Goal: Transaction & Acquisition: Purchase product/service

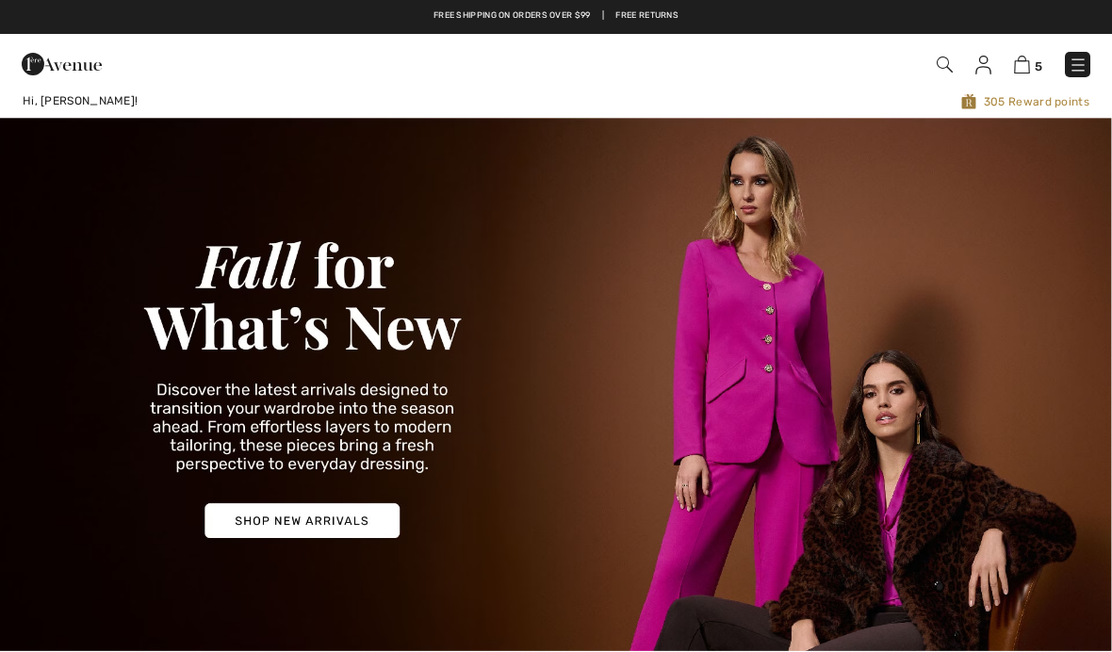
checkbox input "true"
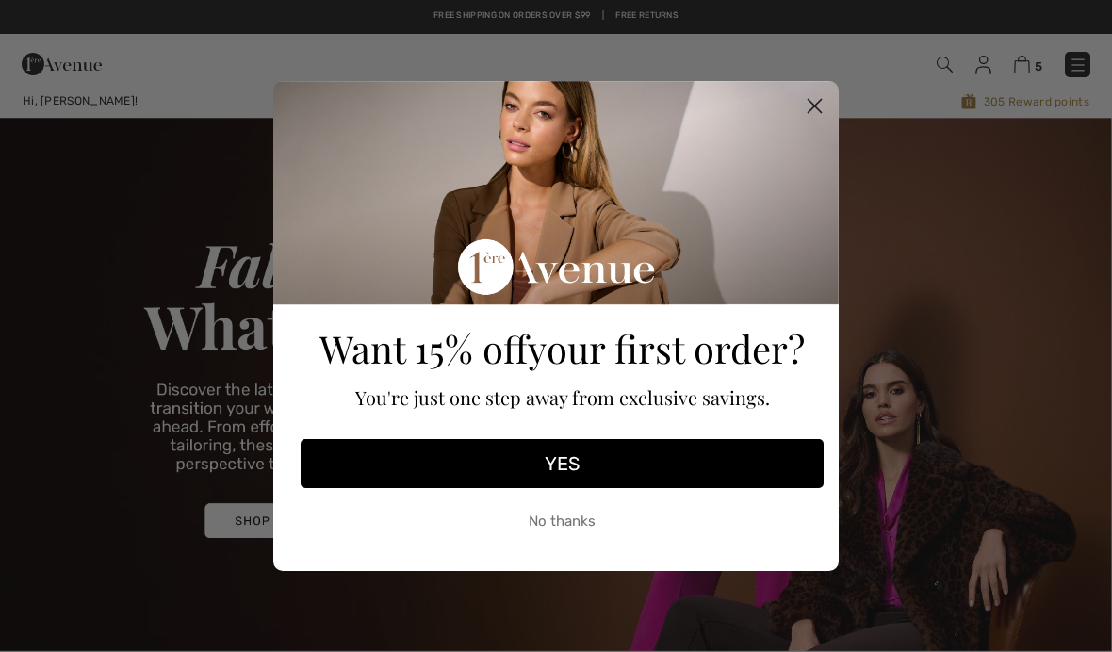
click at [816, 96] on circle "Close dialog" at bounding box center [814, 105] width 31 height 31
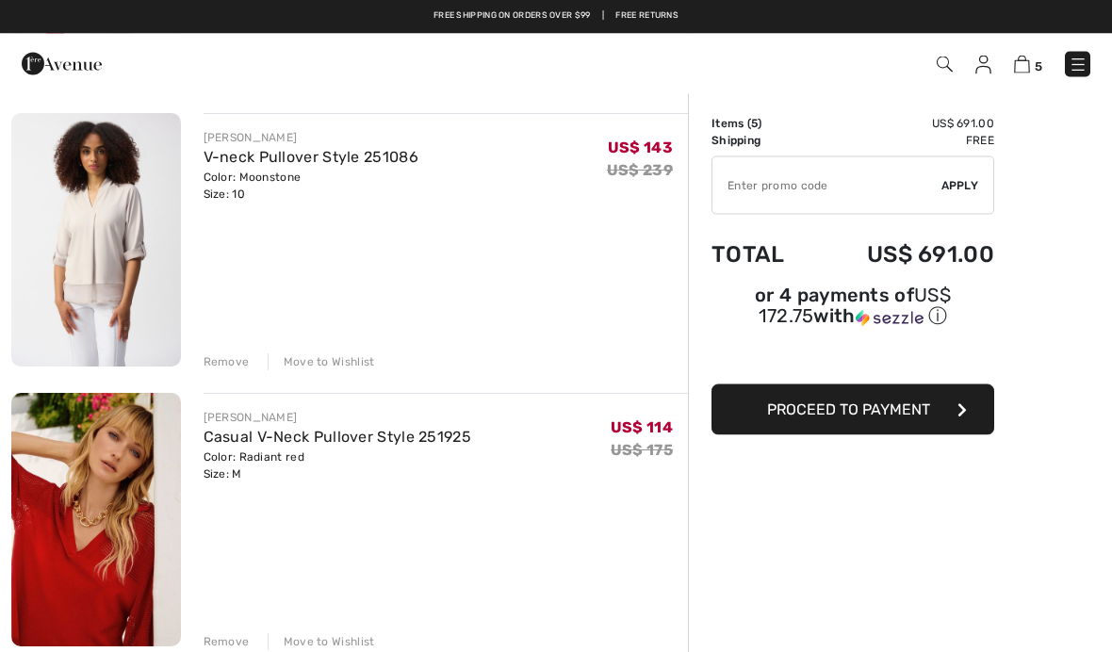
scroll to position [688, 0]
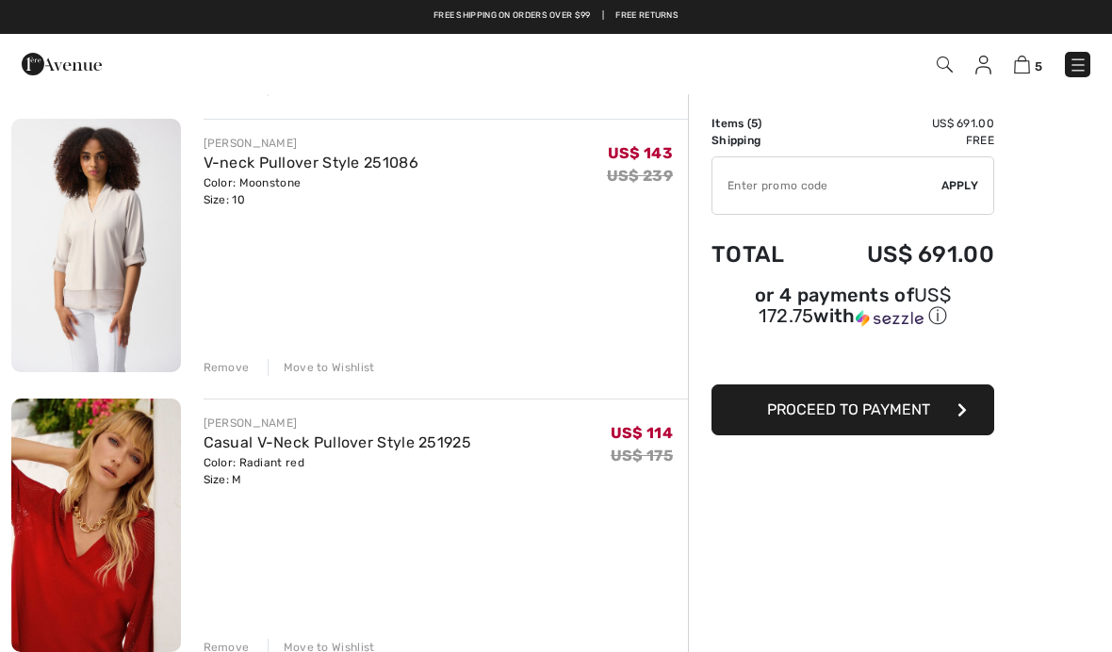
click at [218, 373] on div "Remove" at bounding box center [226, 367] width 46 height 17
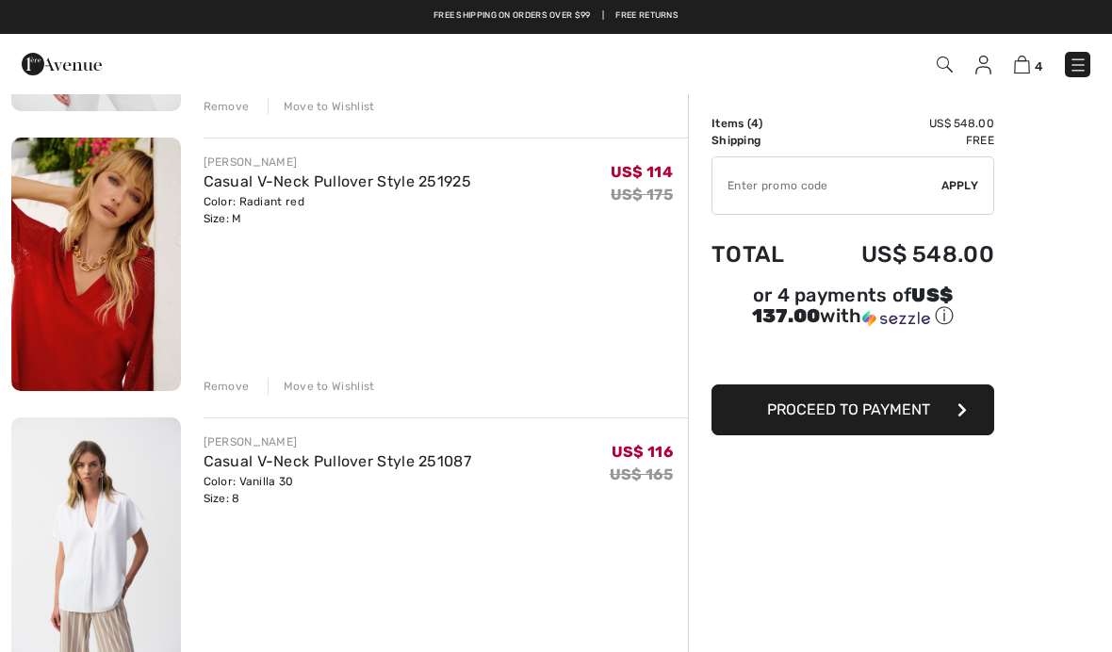
scroll to position [620, 0]
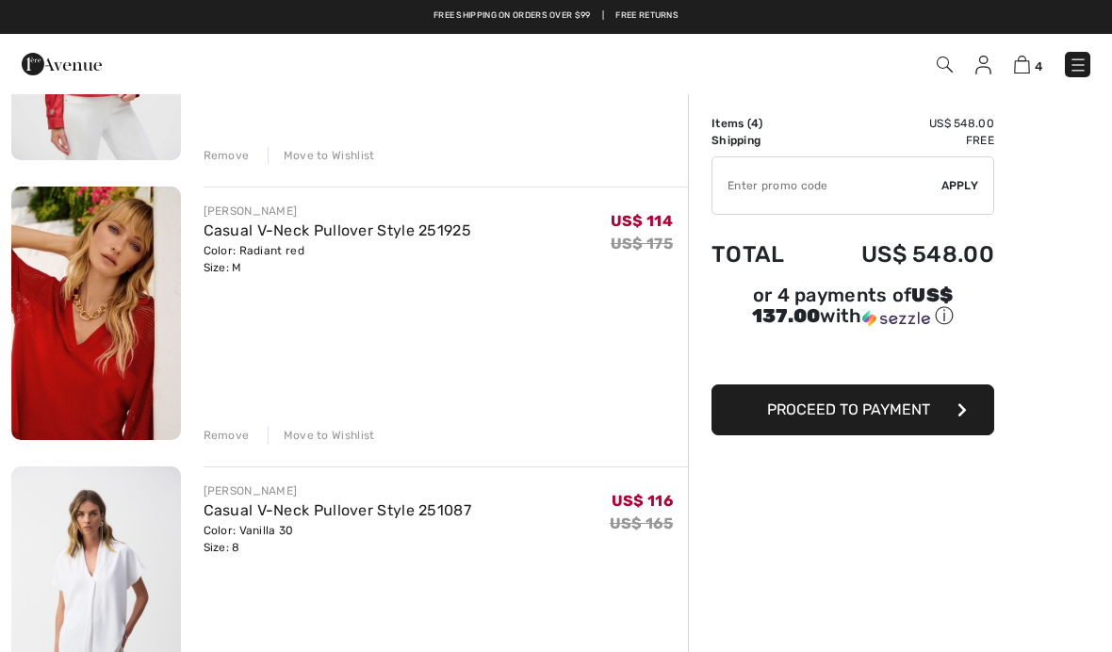
click at [83, 324] on img at bounding box center [96, 313] width 170 height 253
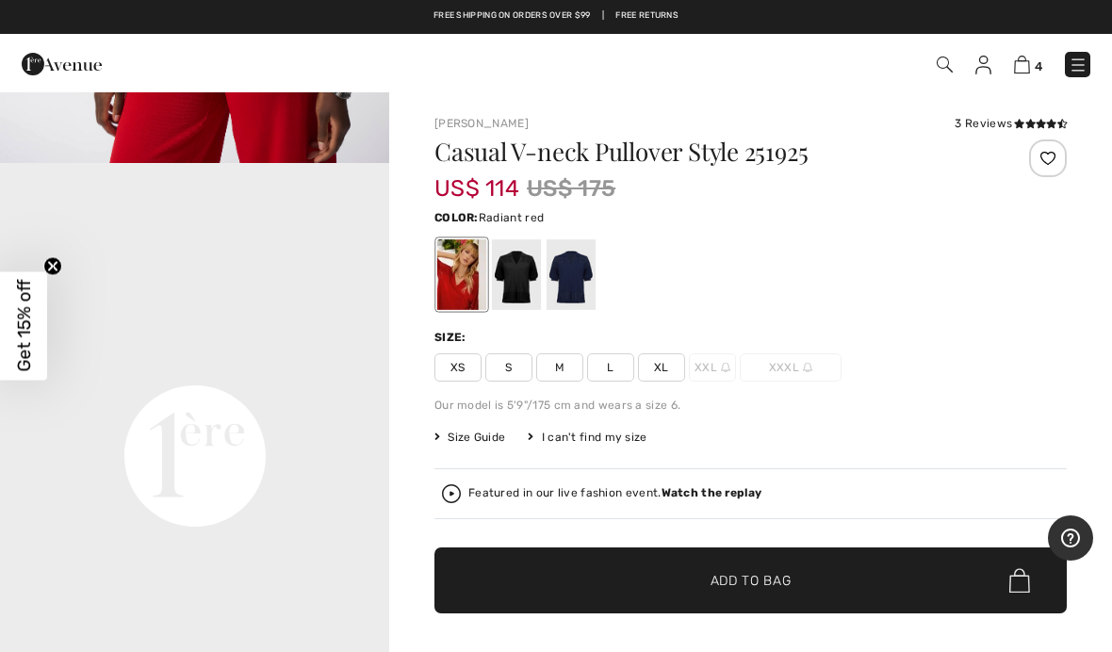
scroll to position [1303, 0]
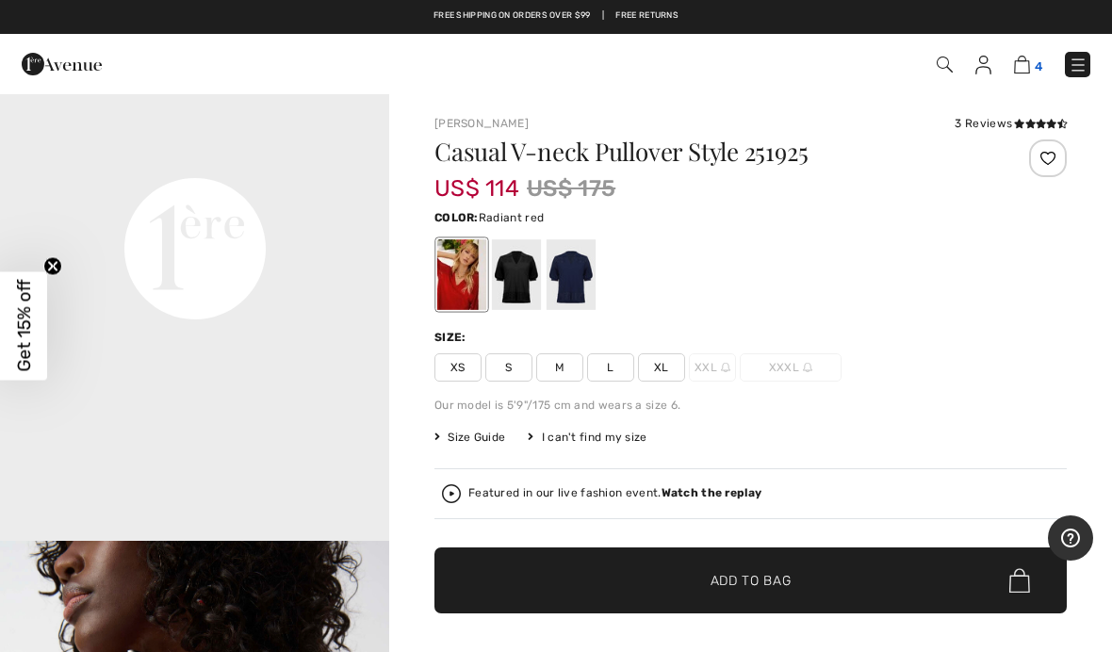
click at [1027, 58] on img at bounding box center [1022, 65] width 16 height 18
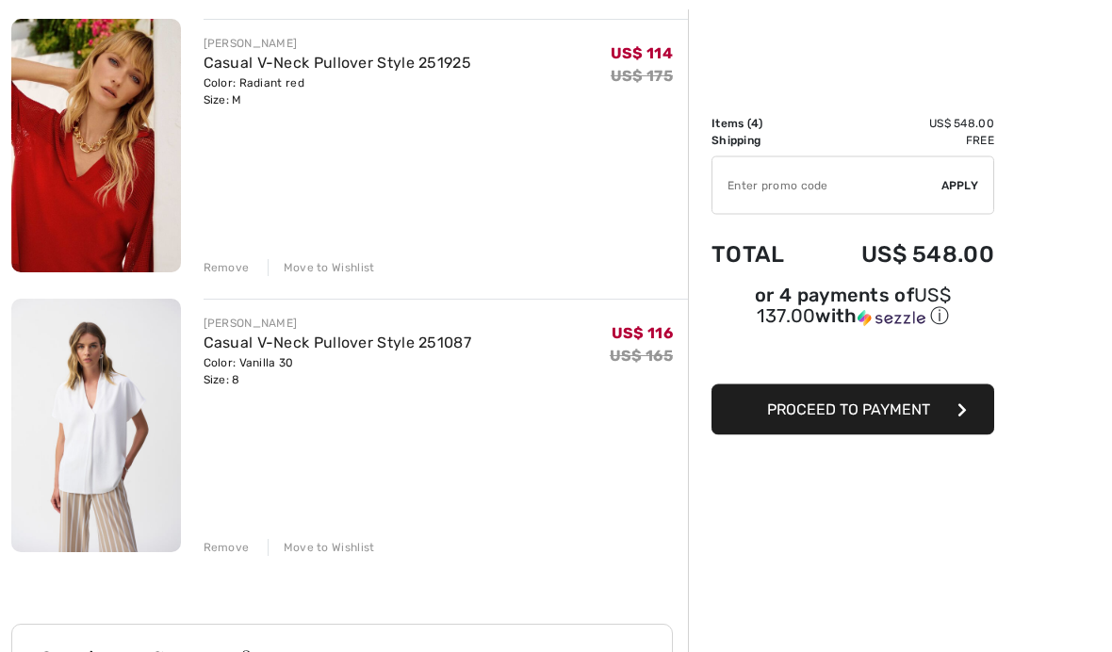
scroll to position [788, 0]
click at [74, 417] on img at bounding box center [96, 425] width 170 height 253
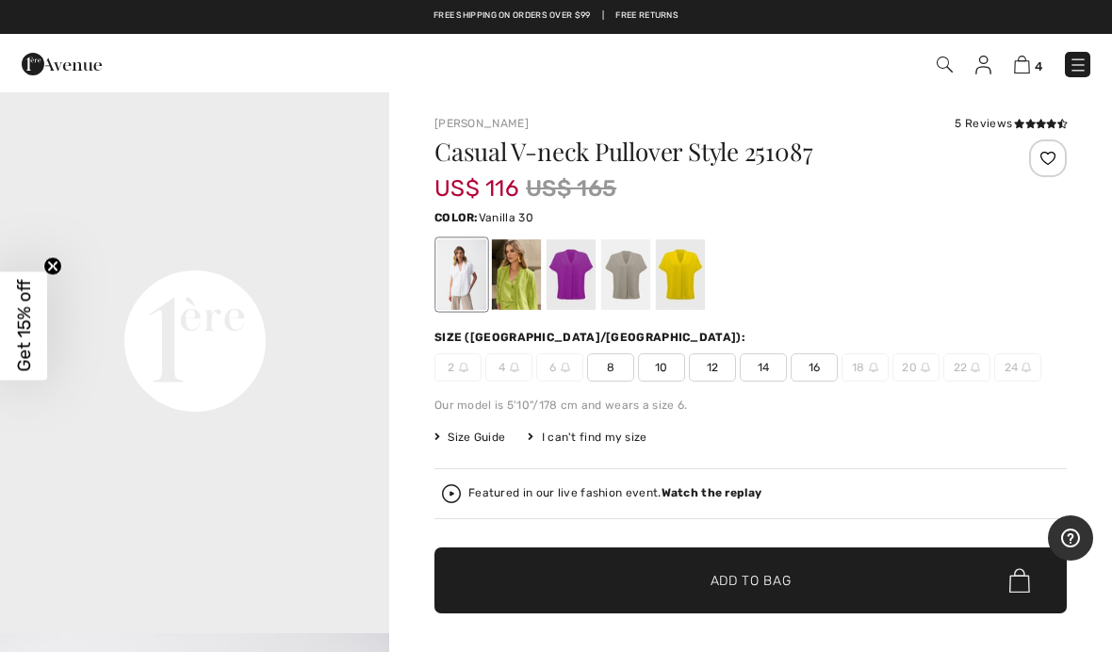
scroll to position [1216, 0]
click at [238, 238] on video "Your browser does not support the video tag." at bounding box center [194, 140] width 389 height 195
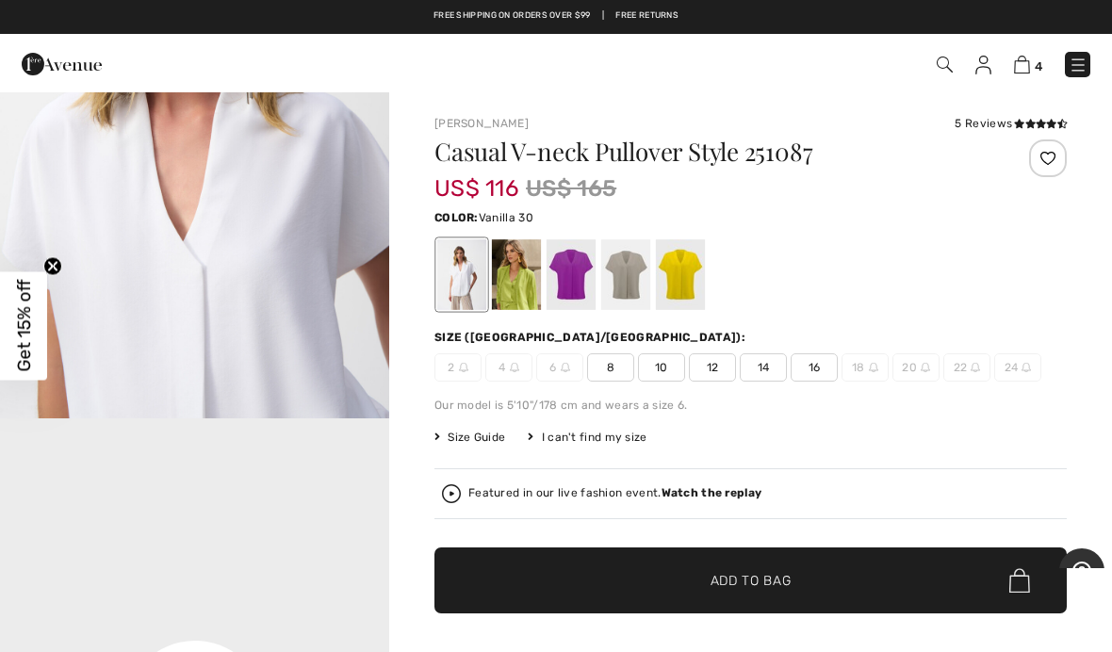
scroll to position [839, 0]
click at [1025, 70] on img at bounding box center [1022, 65] width 16 height 18
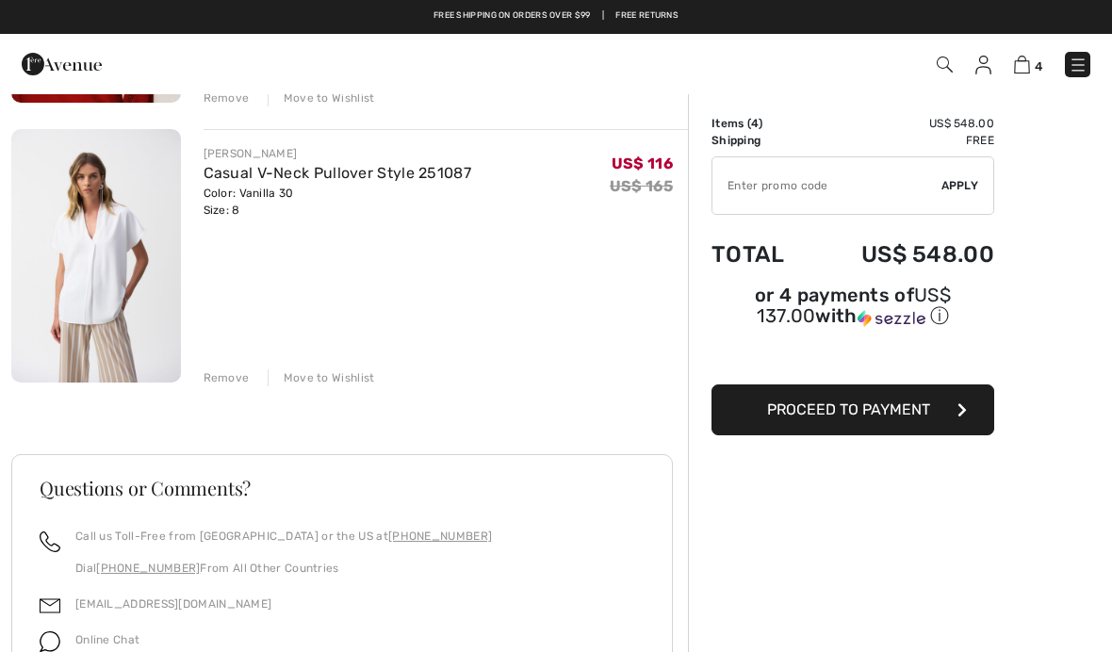
scroll to position [949, 0]
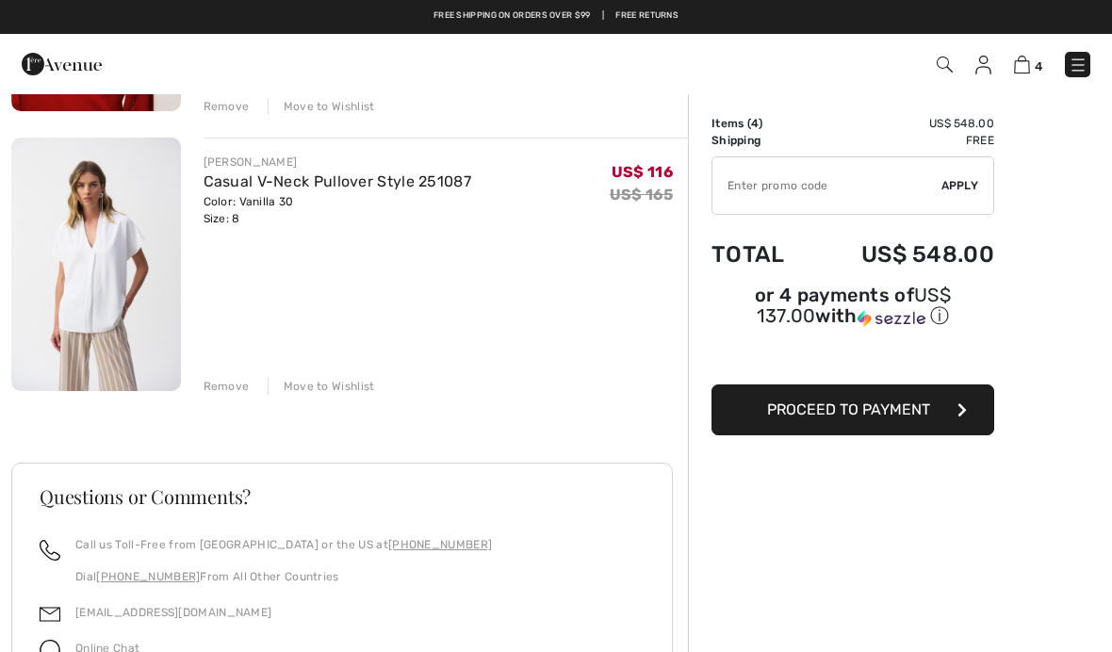
click at [338, 392] on div "Move to Wishlist" at bounding box center [321, 386] width 107 height 17
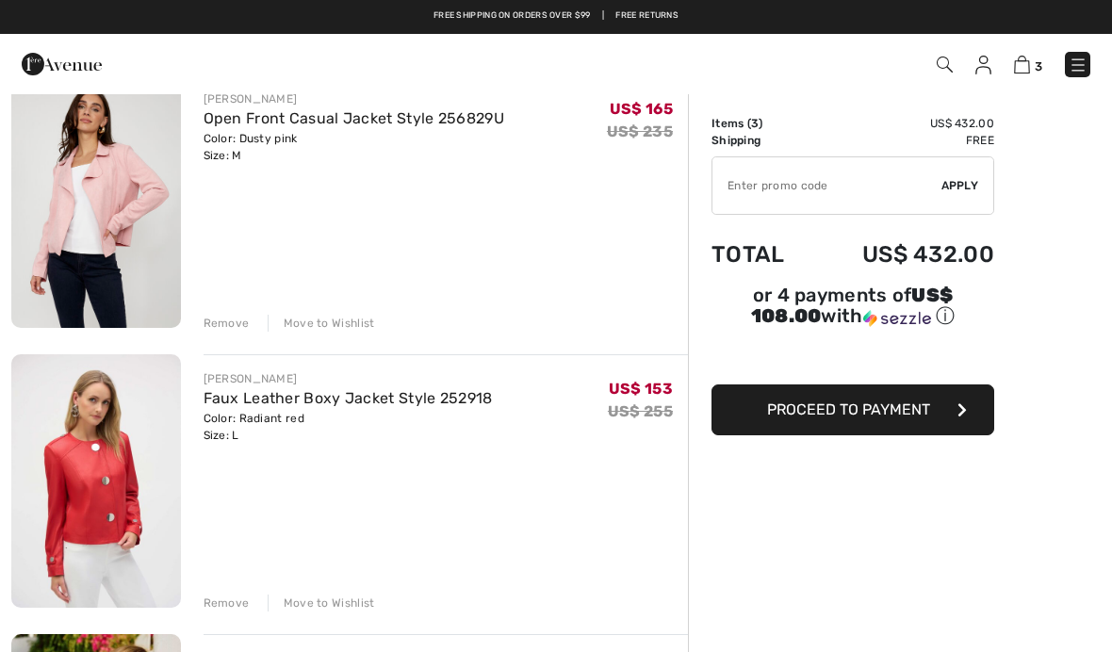
scroll to position [171, 0]
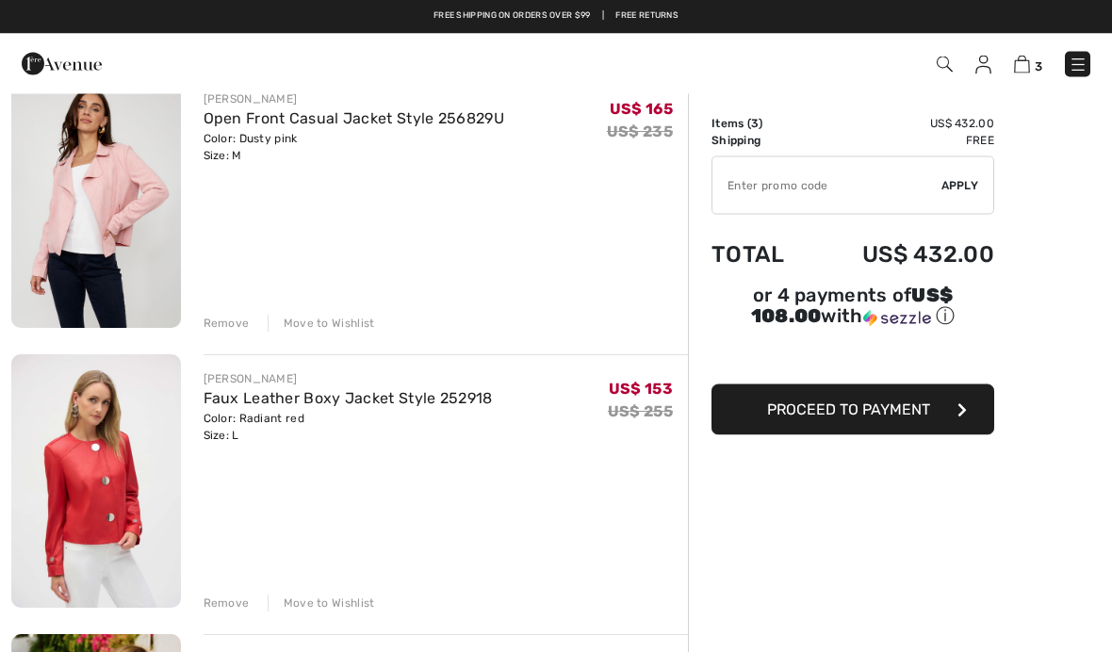
click at [100, 473] on img at bounding box center [96, 481] width 170 height 253
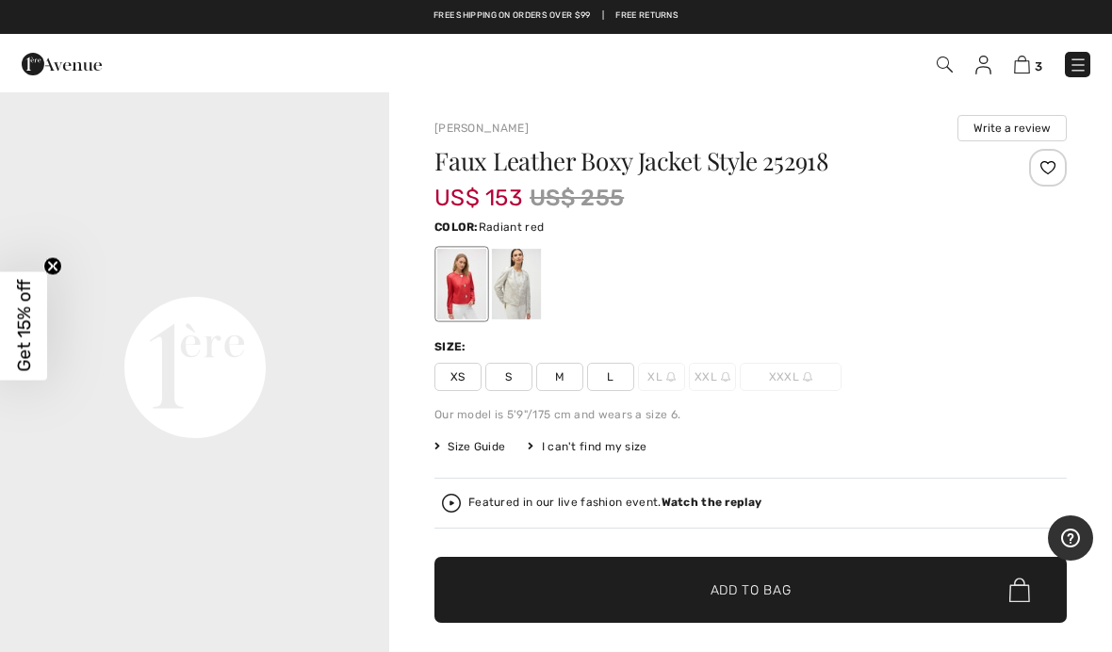
scroll to position [1237, 0]
click at [1021, 67] on img at bounding box center [1022, 65] width 16 height 18
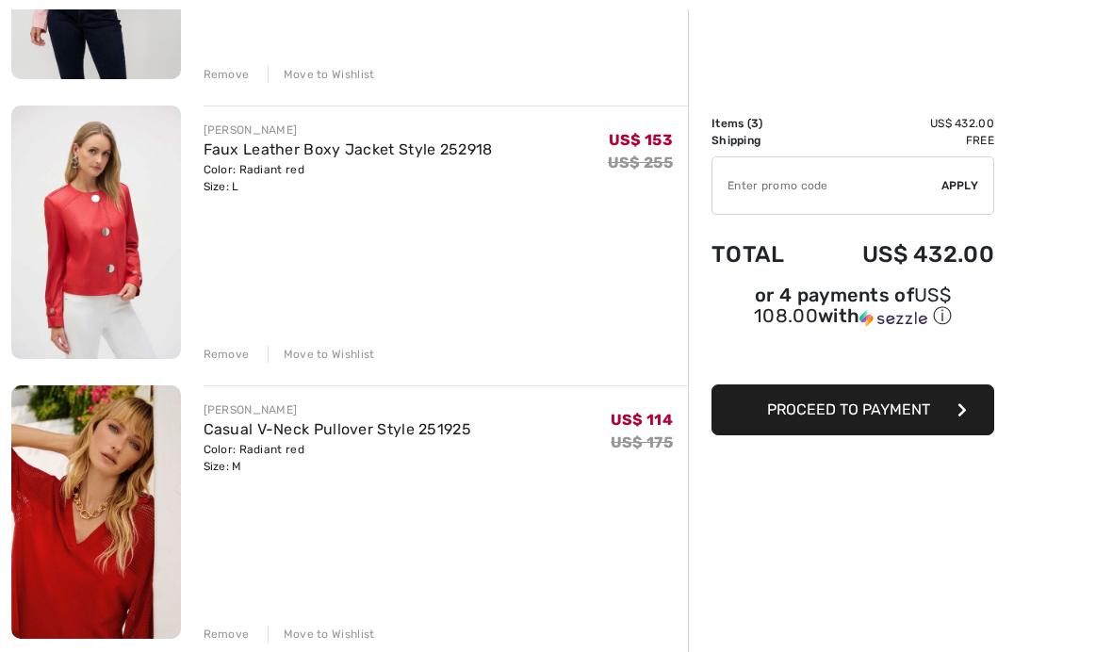
scroll to position [498, 0]
